Goal: Task Accomplishment & Management: Manage account settings

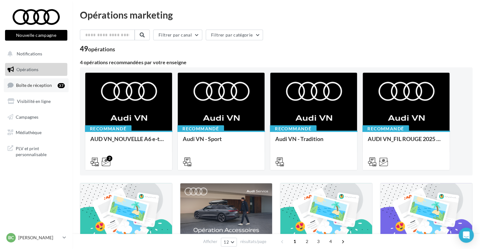
click at [56, 84] on link "Boîte de réception 37" at bounding box center [36, 85] width 65 height 14
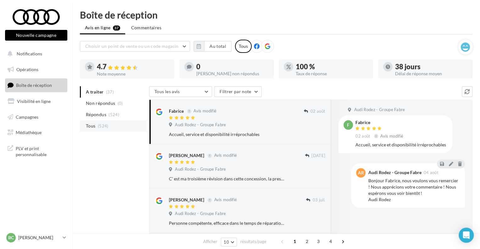
click at [96, 123] on li "Tous (524)" at bounding box center [113, 125] width 67 height 11
click at [115, 128] on li "Tous (524)" at bounding box center [113, 125] width 67 height 11
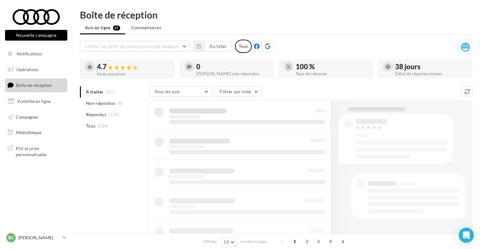
click at [100, 130] on li "Tous (524)" at bounding box center [113, 125] width 67 height 11
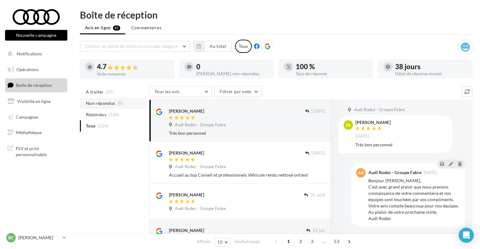
click at [112, 104] on span "Non répondus" at bounding box center [100, 103] width 29 height 6
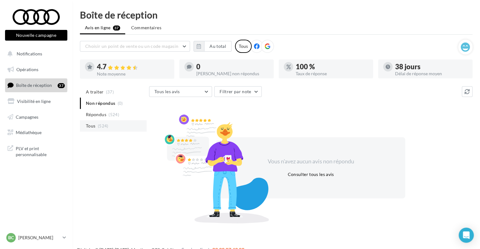
click at [112, 122] on li "Tous (524)" at bounding box center [113, 125] width 67 height 11
